Goal: Task Accomplishment & Management: Manage account settings

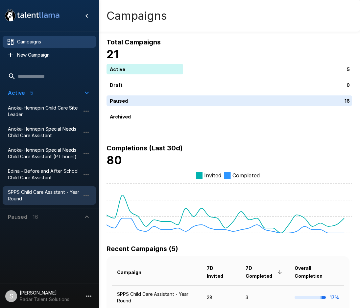
click at [37, 196] on span "SPPS Child Care Assistant - Year Round" at bounding box center [44, 195] width 72 height 13
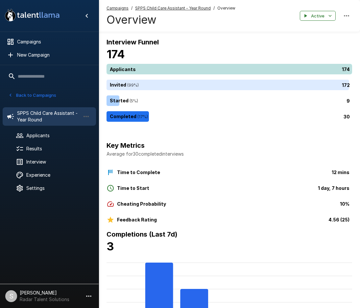
click at [169, 69] on div "174" at bounding box center [231, 69] width 248 height 11
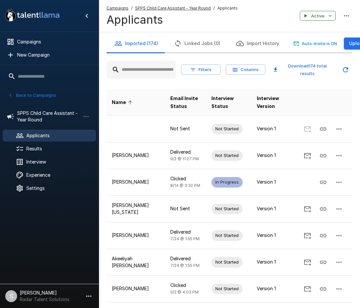
click at [146, 70] on input "text" at bounding box center [141, 70] width 69 height 12
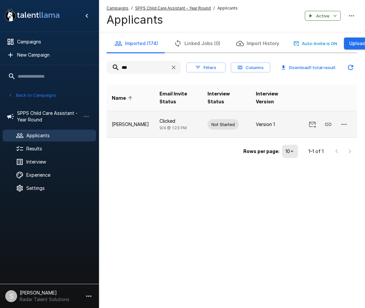
click at [346, 124] on icon "button" at bounding box center [343, 124] width 5 height 1
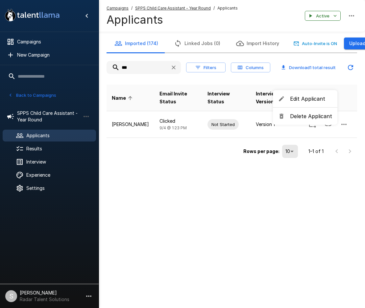
click at [308, 114] on span "Delete Applicant" at bounding box center [311, 116] width 42 height 8
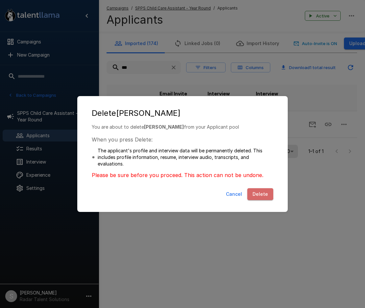
drag, startPoint x: 257, startPoint y: 193, endPoint x: 214, endPoint y: 71, distance: 129.7
click at [257, 193] on button "Delete" at bounding box center [260, 194] width 26 height 12
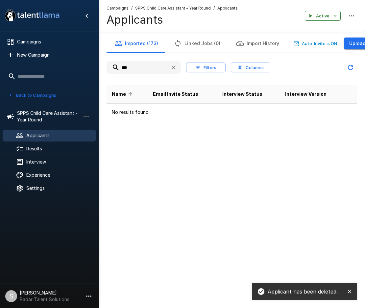
drag, startPoint x: 138, startPoint y: 66, endPoint x: 107, endPoint y: 65, distance: 31.9
click at [107, 65] on input "***" at bounding box center [136, 68] width 59 height 12
type input "*"
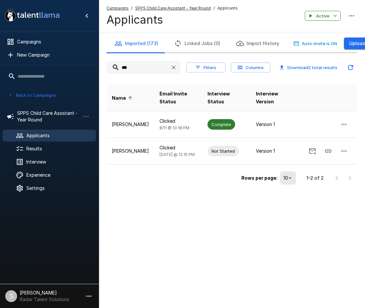
click at [187, 223] on div ".st0{fill:#FFFFFF;} .st1{fill:#76a4ed;} Campaigns New Campaign Active 5 Anoka-H…" at bounding box center [182, 154] width 365 height 308
drag, startPoint x: 147, startPoint y: 69, endPoint x: 88, endPoint y: 67, distance: 58.6
click at [99, 67] on div ".st0{fill:#FFFFFF;} .st1{fill:#76a4ed;} Campaigns New Campaign Active 5 Anoka-H…" at bounding box center [232, 106] width 266 height 213
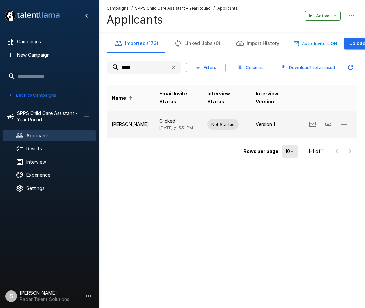
type input "*****"
click at [341, 123] on icon "button" at bounding box center [344, 124] width 8 height 8
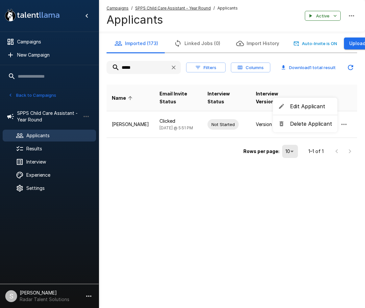
click at [312, 127] on span "Delete Applicant" at bounding box center [311, 124] width 42 height 8
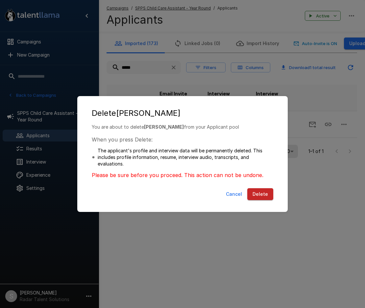
click at [260, 192] on button "Delete" at bounding box center [260, 194] width 26 height 12
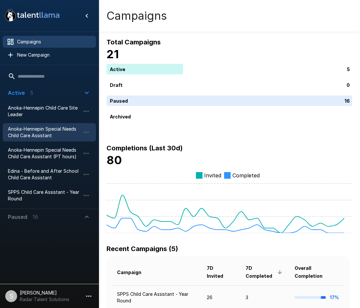
click at [40, 135] on span "Anoka-Hennepin Special Needs Child Care Assistant" at bounding box center [44, 132] width 72 height 13
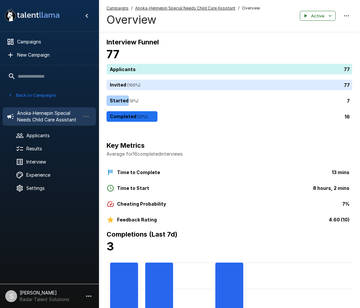
click at [29, 95] on button "Back to Campaigns" at bounding box center [32, 95] width 51 height 10
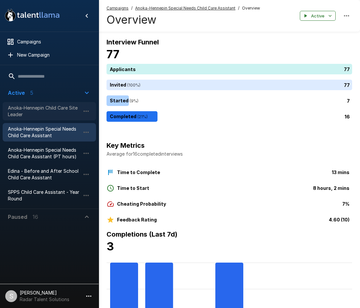
click at [37, 106] on span "Anoka-Hennepin Child Care Site Leader" at bounding box center [44, 111] width 72 height 13
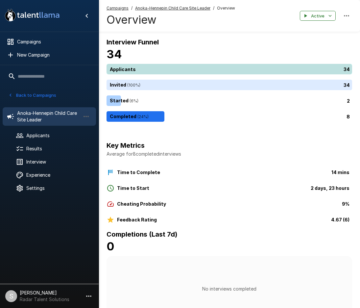
click at [148, 69] on div "34" at bounding box center [231, 69] width 248 height 11
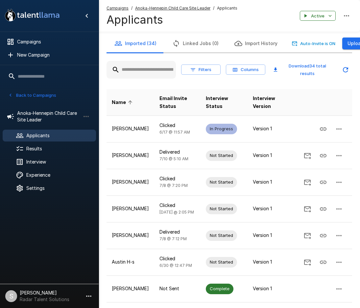
click at [159, 67] on input "text" at bounding box center [141, 70] width 69 height 12
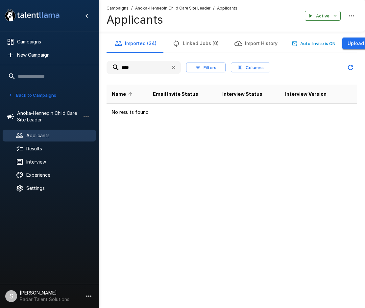
drag, startPoint x: 142, startPoint y: 66, endPoint x: 96, endPoint y: 65, distance: 46.4
click at [99, 65] on div ".st0{fill:#FFFFFF;} .st1{fill:#76a4ed;} Campaigns New Campaign Active 5 Anoka-H…" at bounding box center [232, 73] width 266 height 147
type input "**"
drag, startPoint x: 200, startPoint y: 162, endPoint x: 200, endPoint y: 148, distance: 14.5
click at [200, 162] on div ".st0{fill:#FFFFFF;} .st1{fill:#76a4ed;} Campaigns New Campaign Active 5 Anoka-H…" at bounding box center [182, 154] width 365 height 308
